Goal: Find specific page/section: Find specific page/section

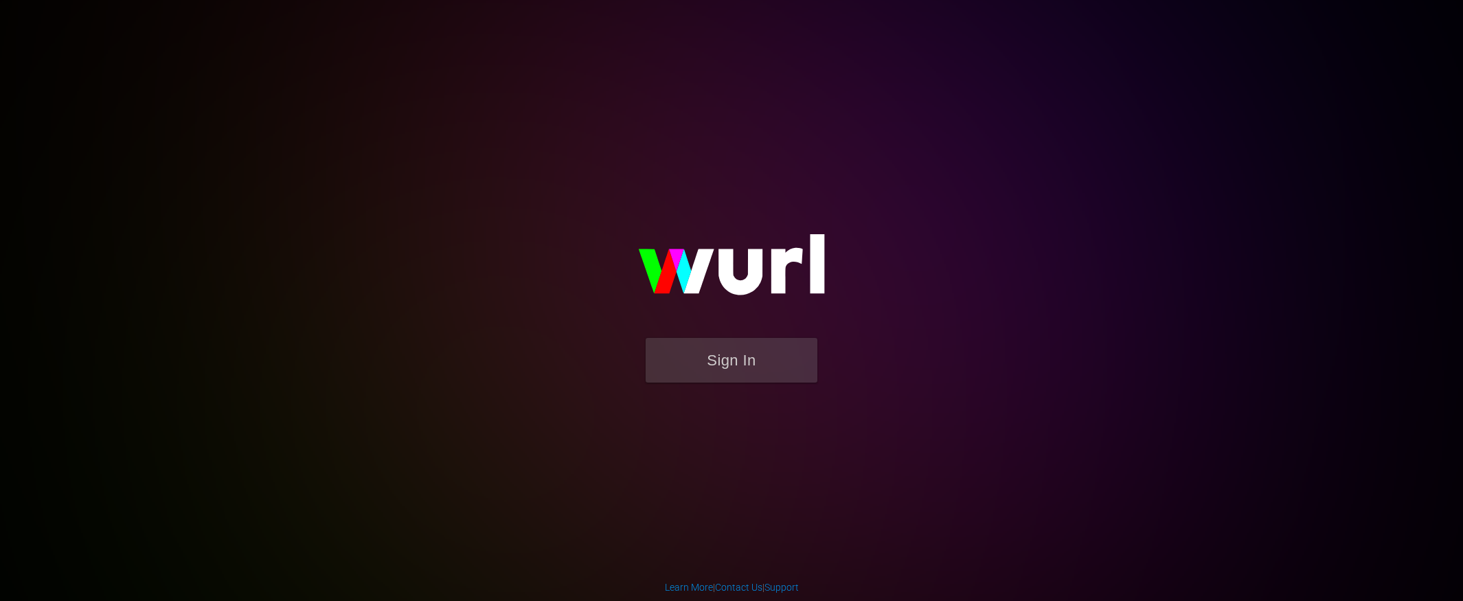
click at [731, 332] on img at bounding box center [731, 271] width 275 height 133
click at [720, 395] on form "Sign In" at bounding box center [731, 367] width 275 height 58
click at [732, 319] on img at bounding box center [731, 271] width 275 height 133
click at [718, 354] on button "Sign In" at bounding box center [732, 360] width 172 height 45
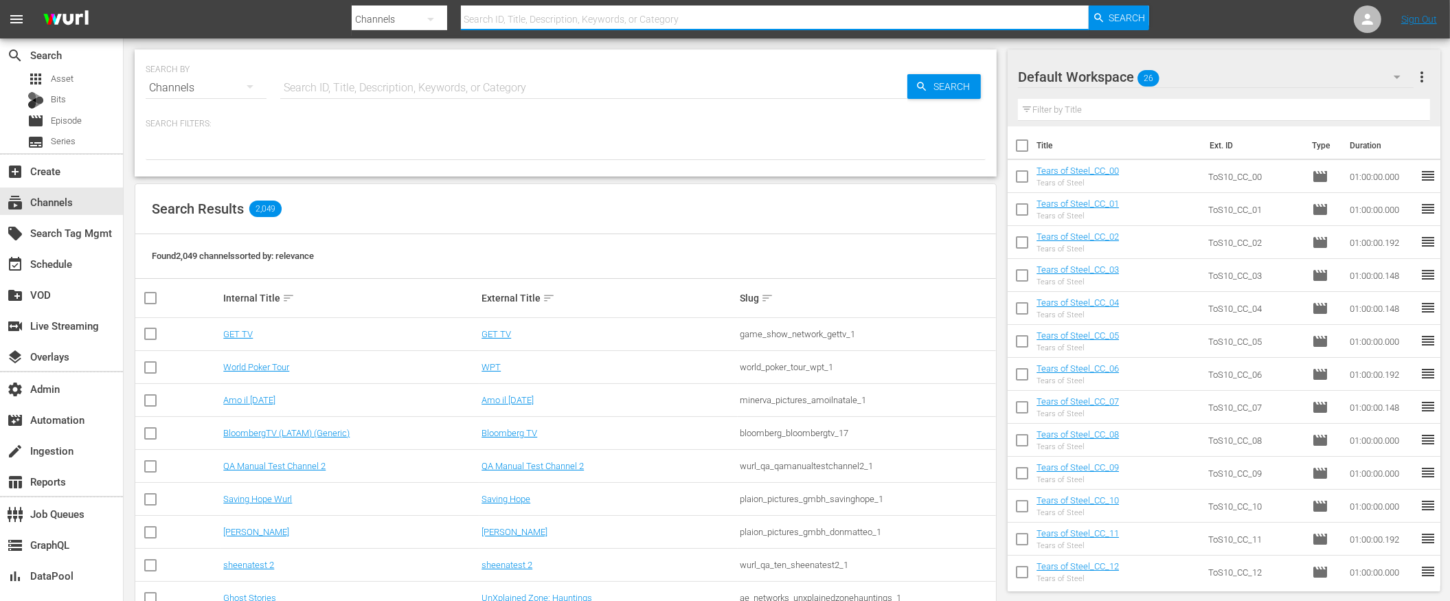
click at [557, 23] on input "text" at bounding box center [775, 19] width 628 height 33
type input "zee"
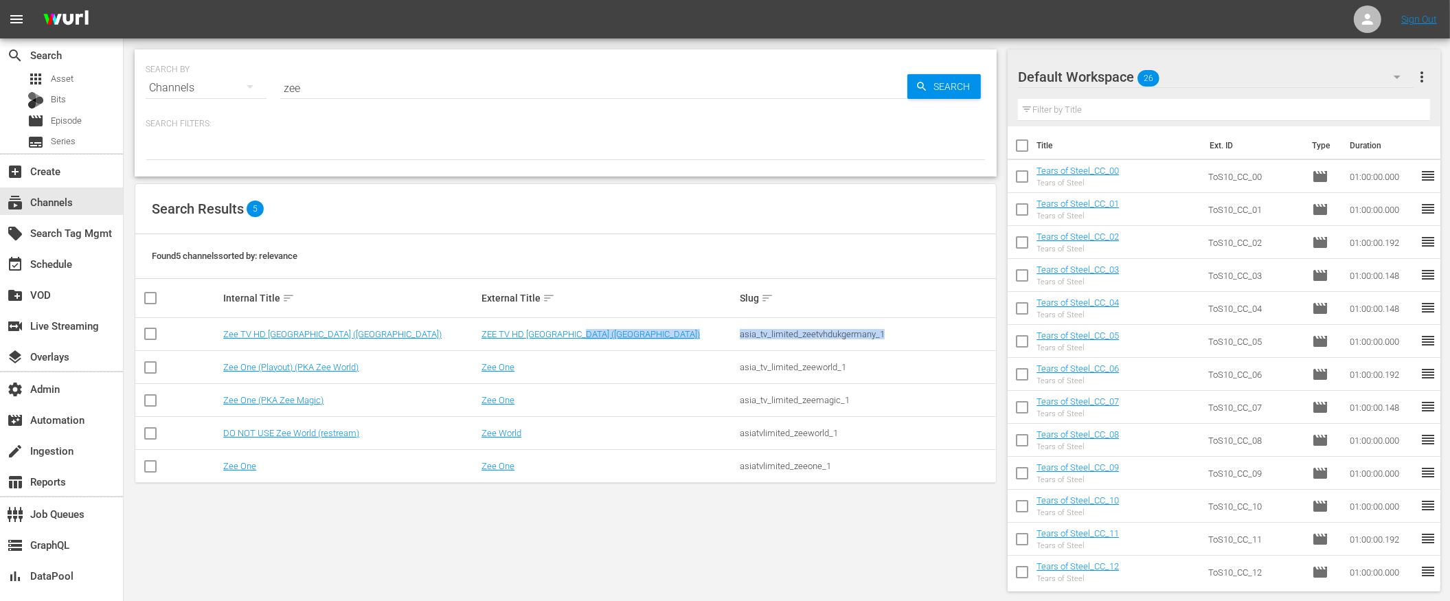
drag, startPoint x: 888, startPoint y: 334, endPoint x: 748, endPoint y: 341, distance: 140.3
click at [736, 338] on tr "Zee TV HD [GEOGRAPHIC_DATA] ([GEOGRAPHIC_DATA]) ZEE TV HD [GEOGRAPHIC_DATA] ([G…" at bounding box center [565, 334] width 861 height 33
copy tr "asia_tv_limited_zeetvhdukgermany_1"
click at [277, 329] on link "Zee TV HD [GEOGRAPHIC_DATA] ([GEOGRAPHIC_DATA])" at bounding box center [332, 334] width 218 height 10
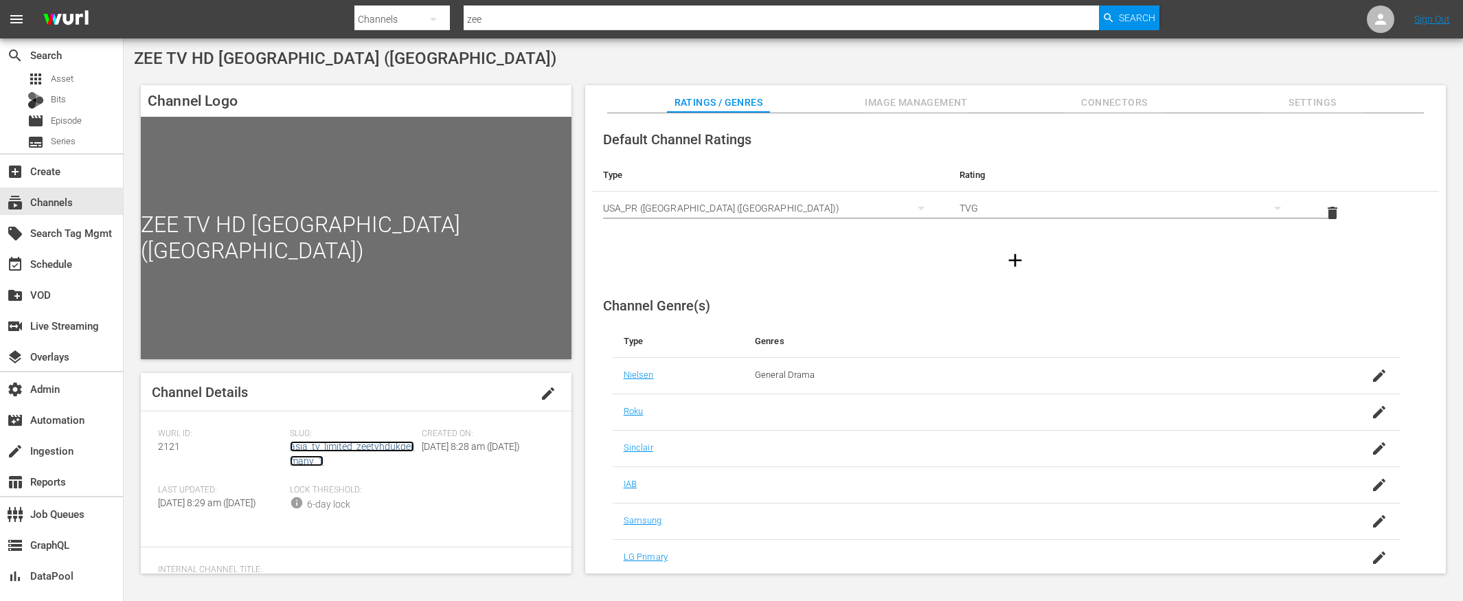
click at [343, 446] on link "asia_tv_limited_zeetvhdukgermany_1" at bounding box center [352, 453] width 124 height 25
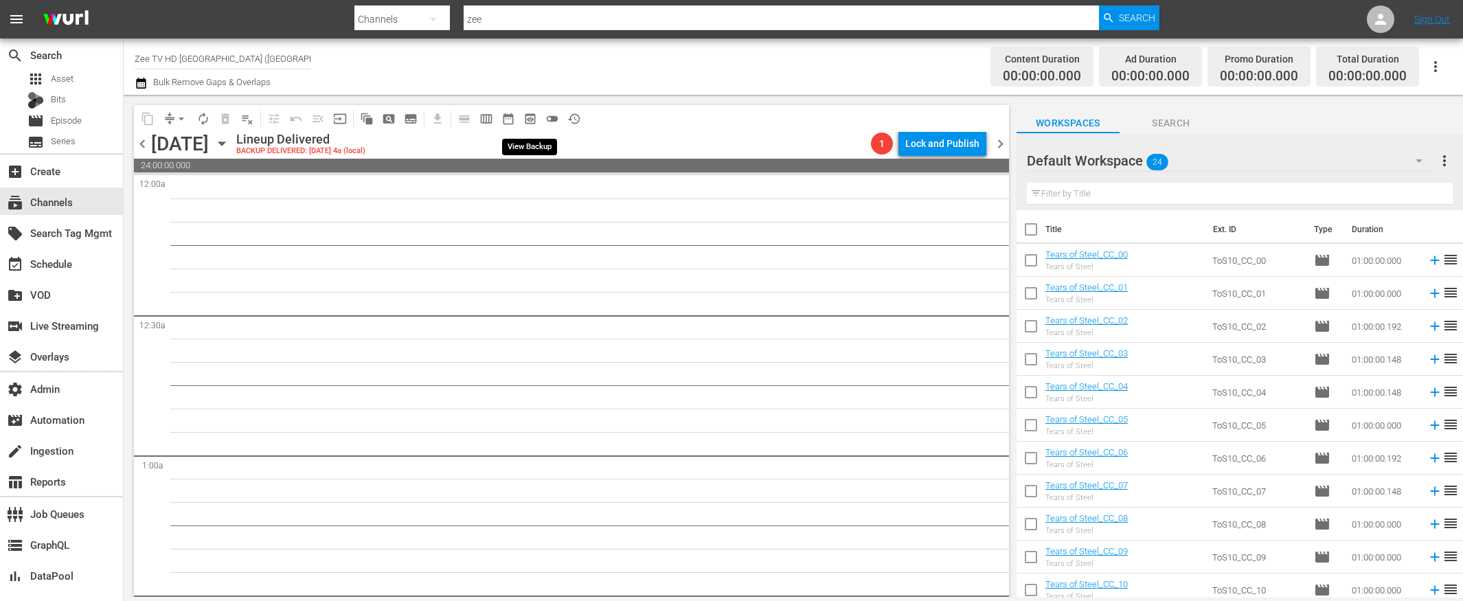
click at [530, 115] on span "preview_outlined" at bounding box center [530, 119] width 14 height 14
